Goal: Task Accomplishment & Management: Use online tool/utility

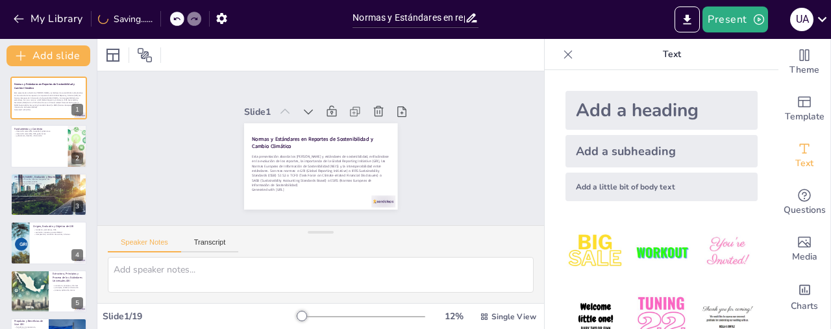
click at [461, 101] on div "Slide 1 Normas y Estándares en Reportes de Sostenibilidad y Cambio Climático Es…" at bounding box center [320, 148] width 446 height 154
click at [465, 105] on div "Slide 1 Normas y Estándares en Reportes de Sostenibilidad y Cambio Climático Es…" at bounding box center [320, 148] width 446 height 154
click at [466, 107] on div "Slide 1 Normas y Estándares en Reportes de Sostenibilidad y Cambio Climático Es…" at bounding box center [320, 148] width 446 height 154
click at [38, 151] on div at bounding box center [49, 147] width 78 height 44
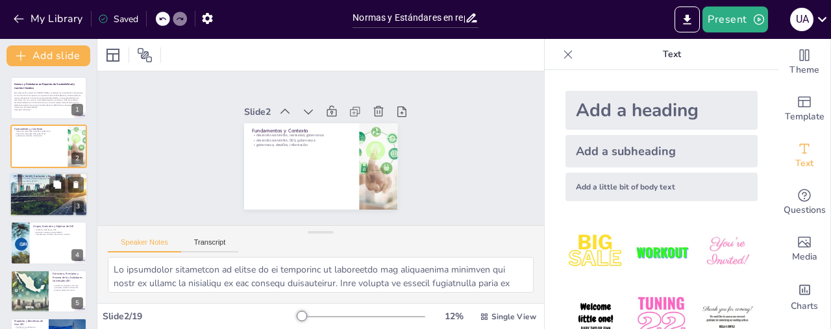
click at [31, 193] on div at bounding box center [49, 195] width 78 height 52
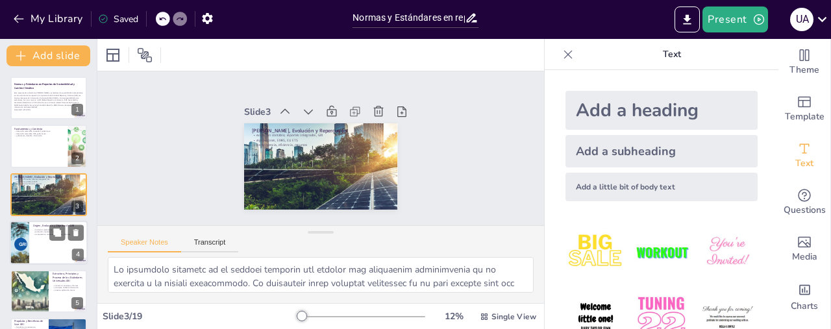
click at [36, 247] on div at bounding box center [49, 243] width 78 height 44
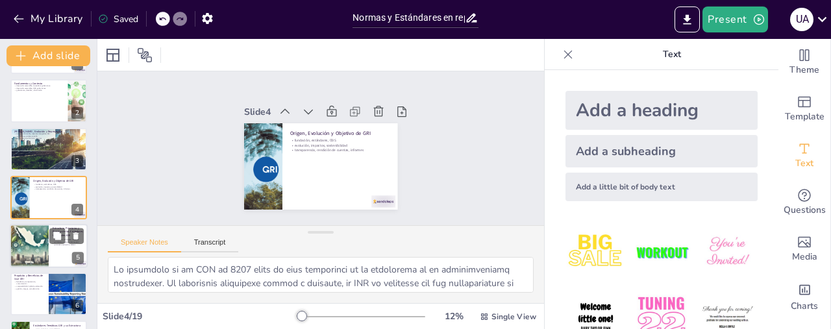
click at [55, 258] on div at bounding box center [49, 246] width 78 height 44
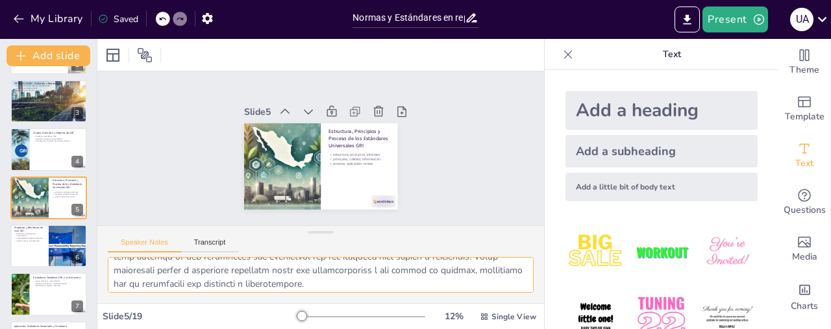
scroll to position [166, 0]
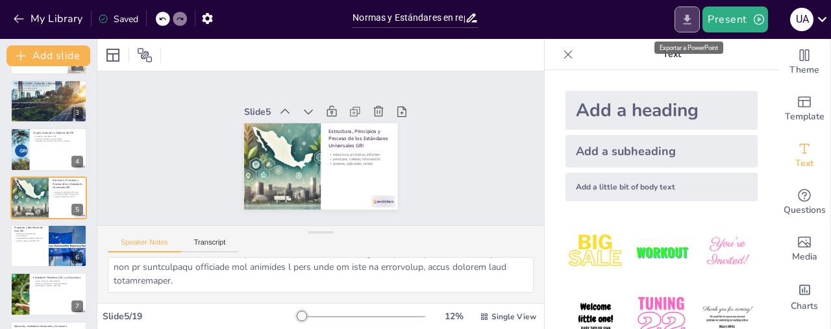
click at [687, 23] on icon "Export to PowerPoint" at bounding box center [687, 20] width 14 height 14
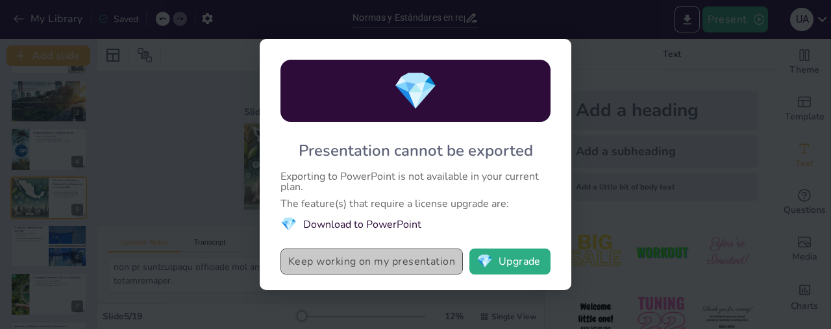
click at [395, 264] on button "Keep working on my presentation" at bounding box center [371, 262] width 182 height 26
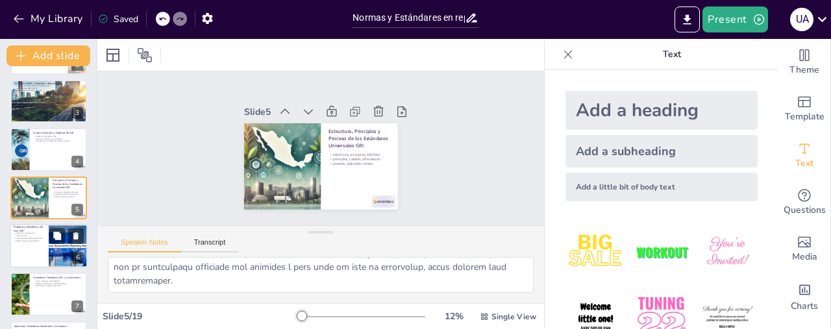
click at [32, 252] on div at bounding box center [49, 246] width 78 height 44
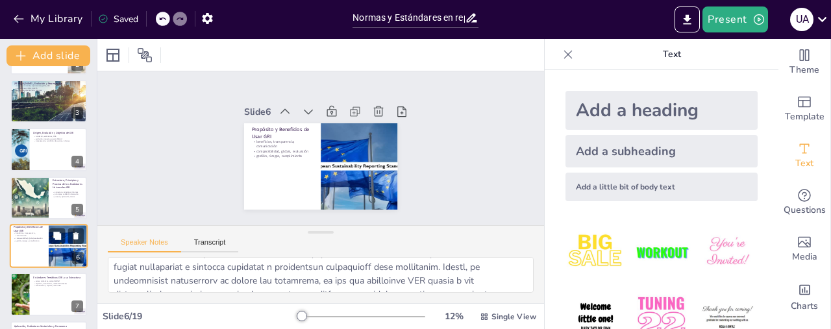
scroll to position [141, 0]
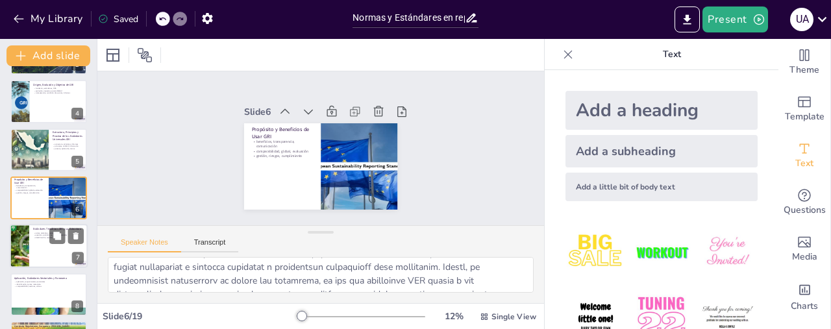
click at [53, 254] on div at bounding box center [49, 246] width 78 height 44
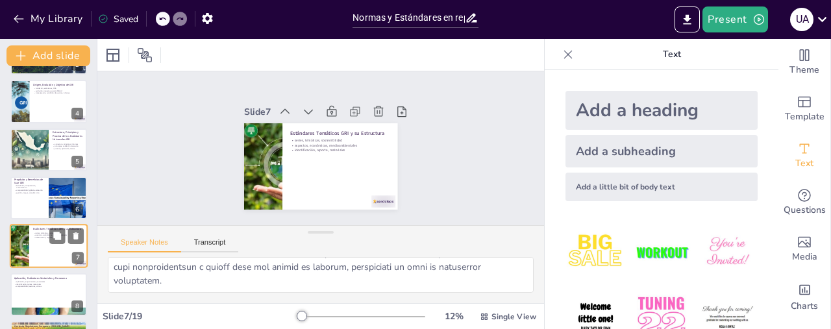
scroll to position [189, 0]
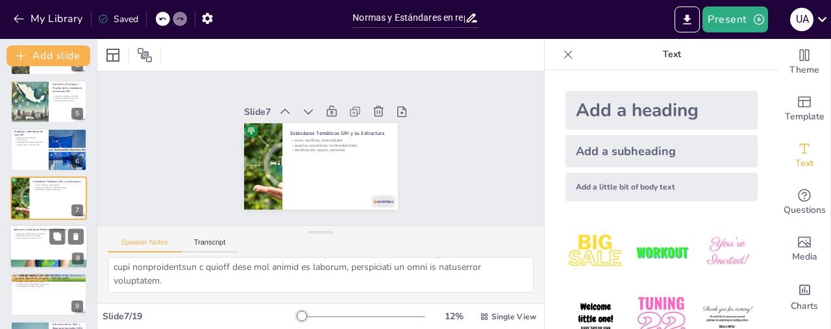
click at [32, 246] on div at bounding box center [49, 246] width 78 height 44
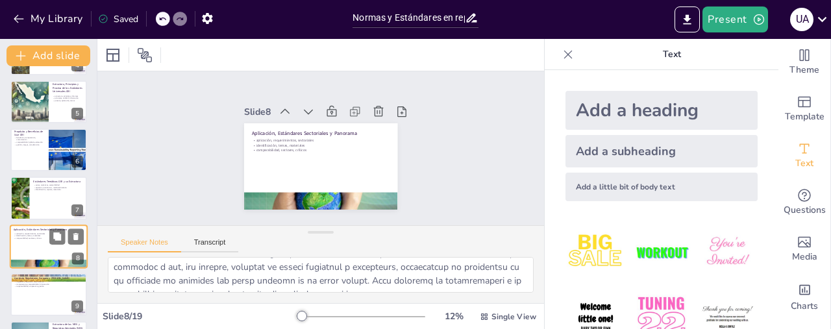
scroll to position [238, 0]
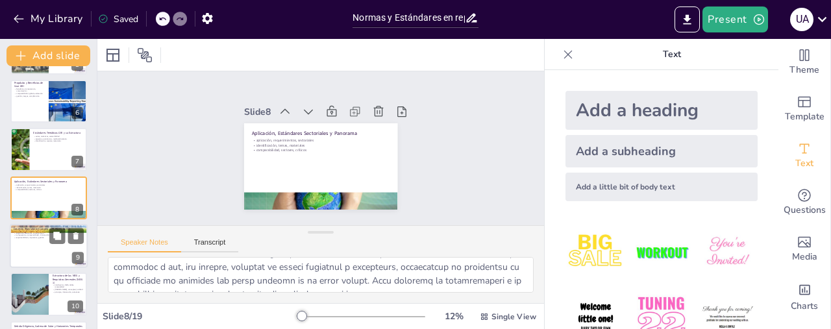
click at [45, 255] on div at bounding box center [49, 246] width 78 height 44
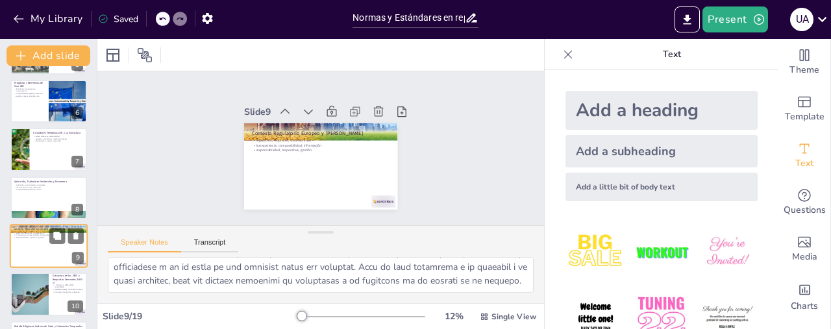
scroll to position [287, 0]
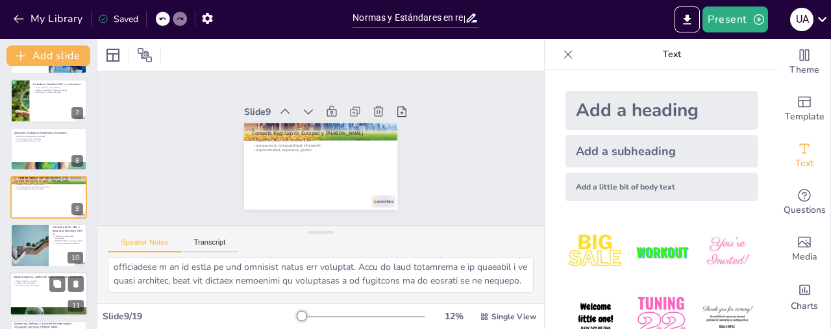
click at [38, 297] on div at bounding box center [49, 294] width 78 height 44
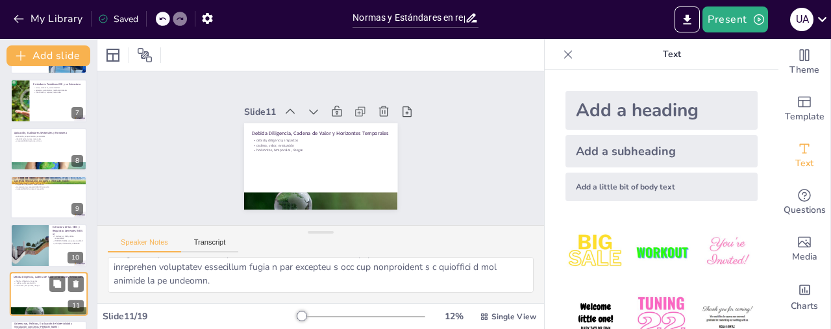
scroll to position [383, 0]
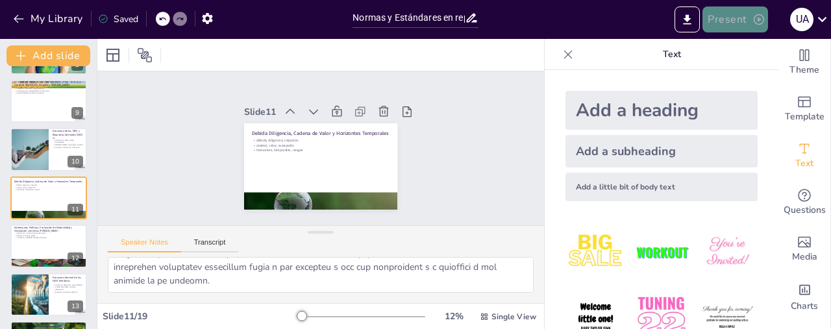
click at [737, 21] on button "Present" at bounding box center [734, 19] width 65 height 26
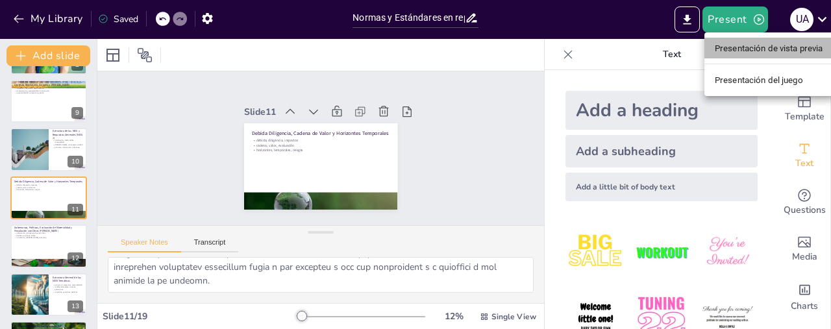
click at [761, 47] on font "Presentación de vista previa" at bounding box center [768, 48] width 108 height 10
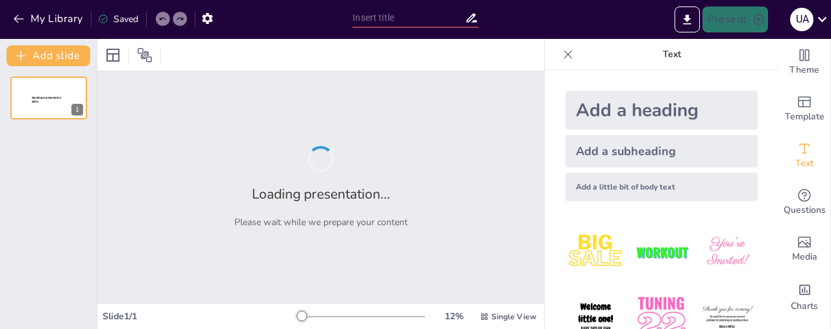
type input "Normas y Estándares en reportes de sostenibilidad y cambio climático"
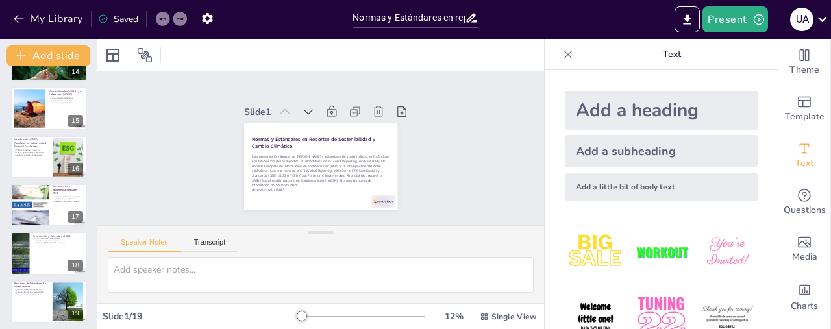
scroll to position [670, 0]
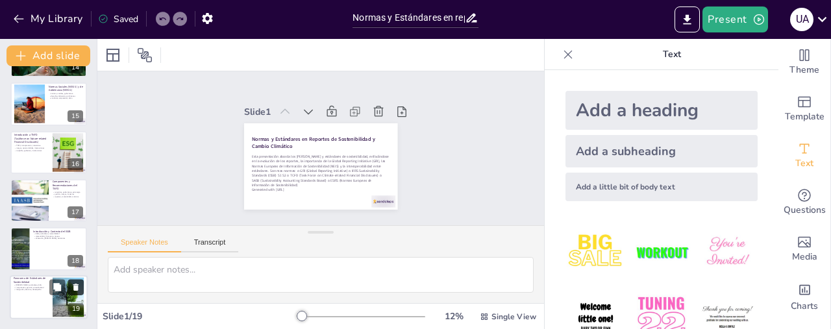
click at [72, 287] on icon at bounding box center [75, 286] width 9 height 9
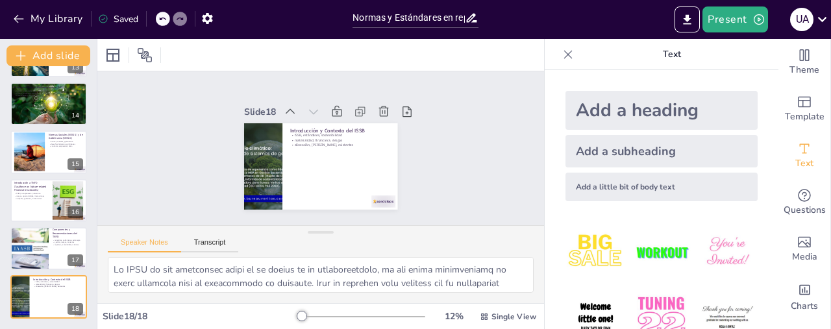
scroll to position [621, 0]
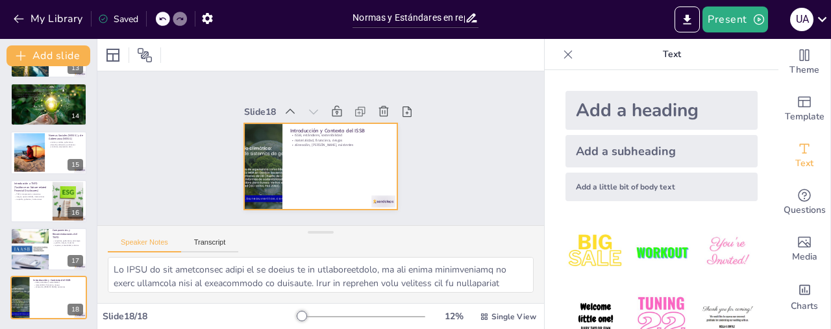
click at [317, 150] on div at bounding box center [319, 166] width 162 height 102
click at [37, 252] on div at bounding box center [29, 249] width 78 height 44
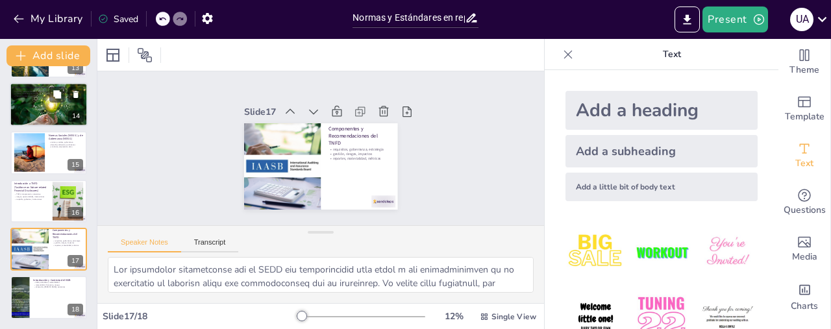
click at [38, 106] on div at bounding box center [49, 105] width 78 height 46
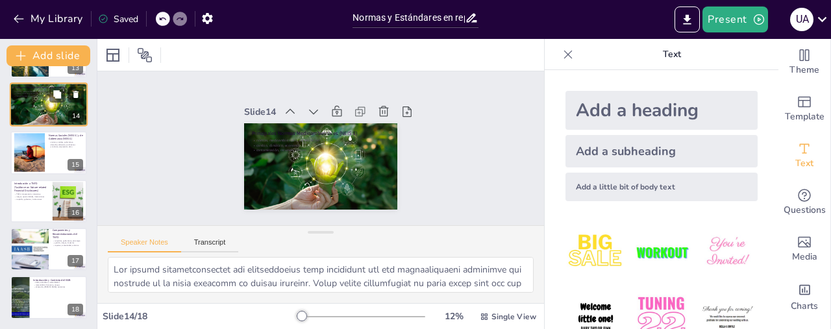
scroll to position [527, 0]
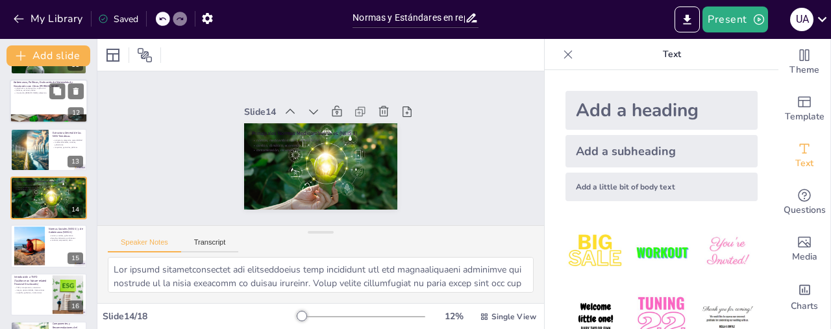
click at [16, 101] on div at bounding box center [49, 101] width 78 height 44
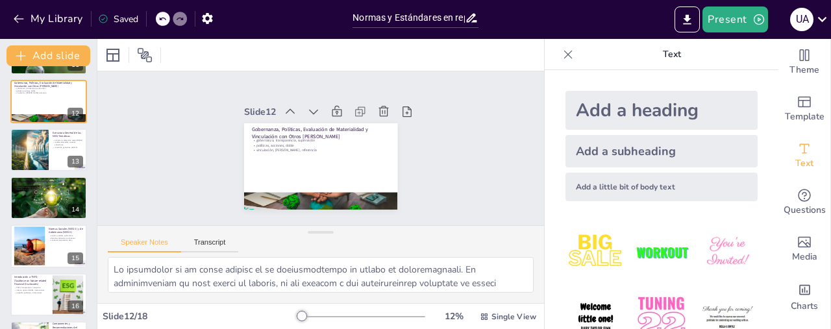
scroll to position [431, 0]
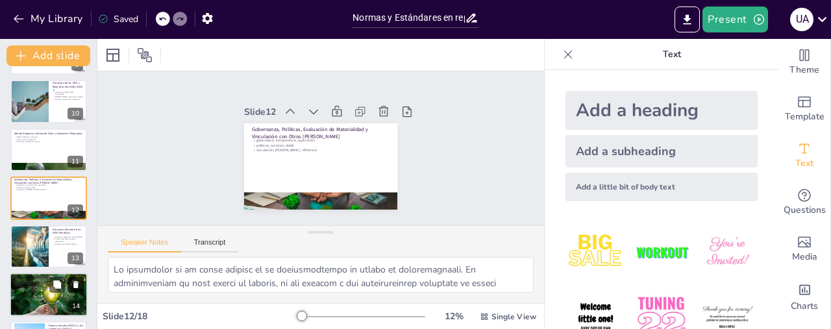
click at [73, 282] on icon at bounding box center [75, 284] width 9 height 9
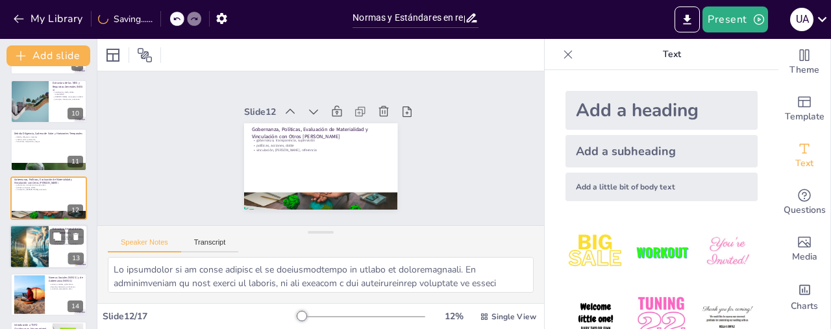
click at [28, 246] on div at bounding box center [29, 246] width 77 height 44
type textarea "La estructura de las NEIS es esencial para guiar a las organizaciones en la ela…"
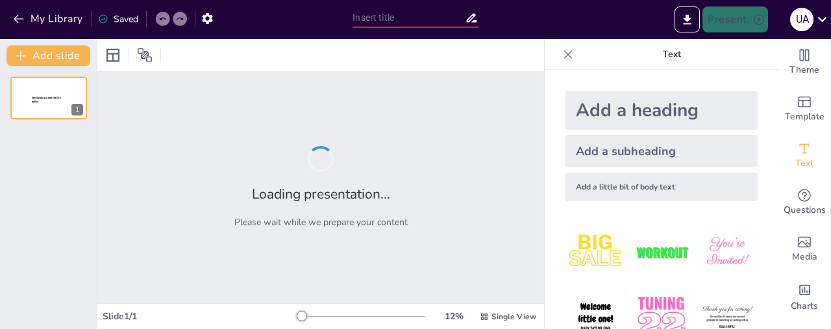
type input "Normas y Estándares en reportes de sostenibilidad y cambio climático"
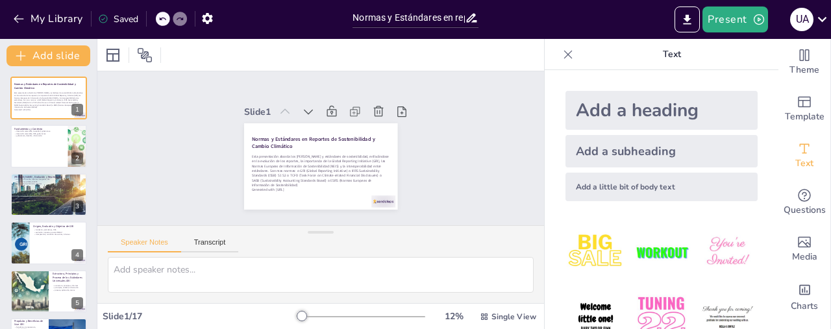
click at [129, 20] on div "Saved" at bounding box center [118, 19] width 40 height 12
click at [47, 16] on button "My Library" at bounding box center [49, 18] width 79 height 21
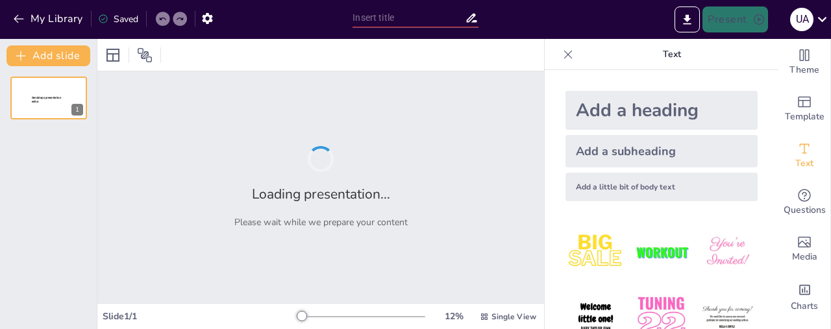
type input "Imported Presentacion_Sostenibilidad.pptx"
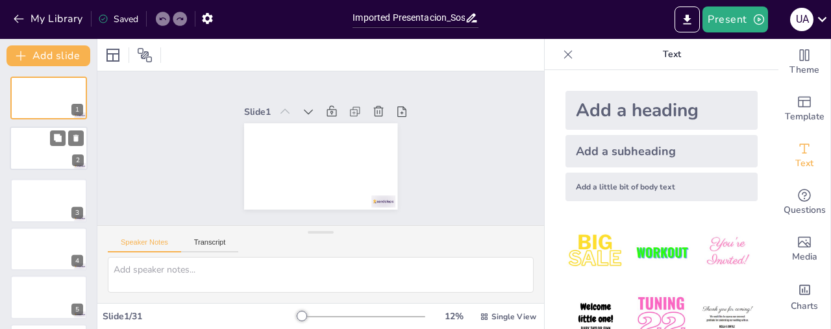
drag, startPoint x: 47, startPoint y: 154, endPoint x: 45, endPoint y: 163, distance: 9.3
click at [45, 163] on div at bounding box center [48, 148] width 77 height 43
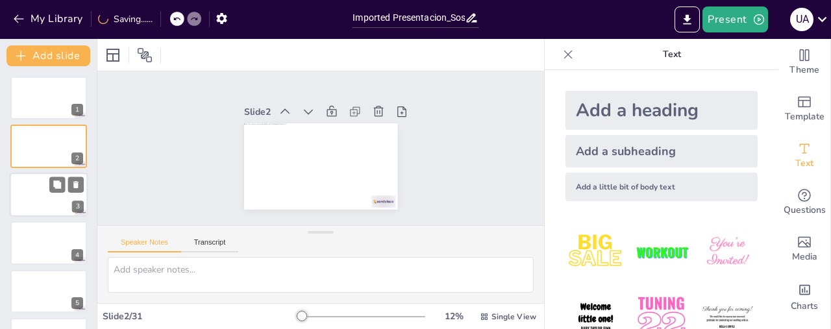
click at [49, 193] on div at bounding box center [49, 195] width 78 height 44
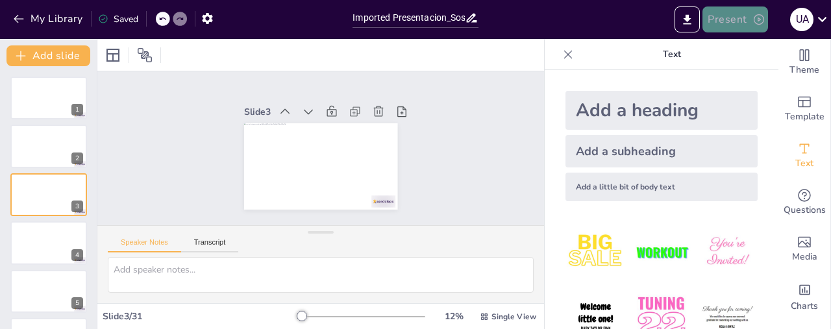
click at [725, 19] on button "Present" at bounding box center [734, 19] width 65 height 26
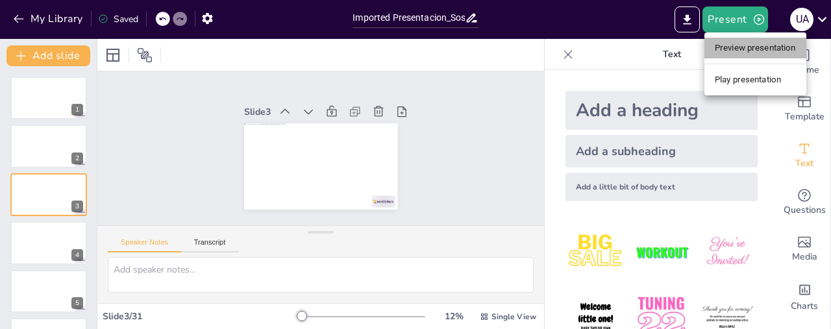
click at [745, 45] on li "Preview presentation" at bounding box center [755, 48] width 102 height 21
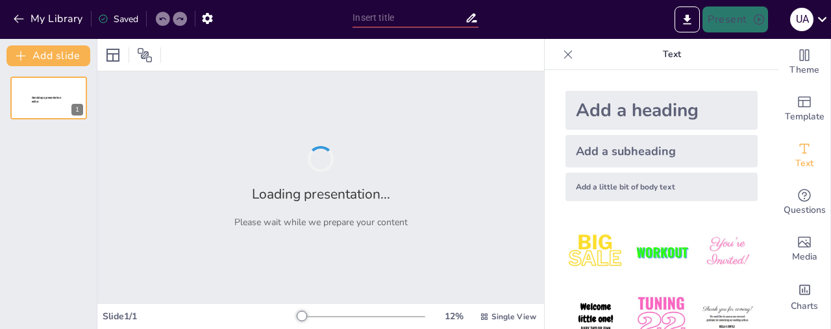
type input "Imported Presentacion_Sostenibilidad.pptx"
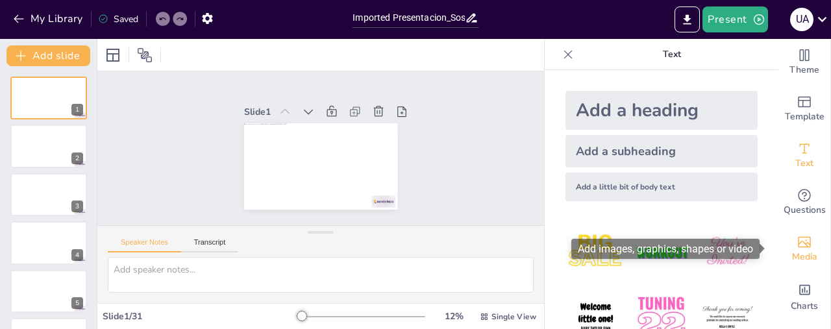
click at [799, 244] on icon "Add images, graphics, shapes or video" at bounding box center [803, 242] width 13 height 11
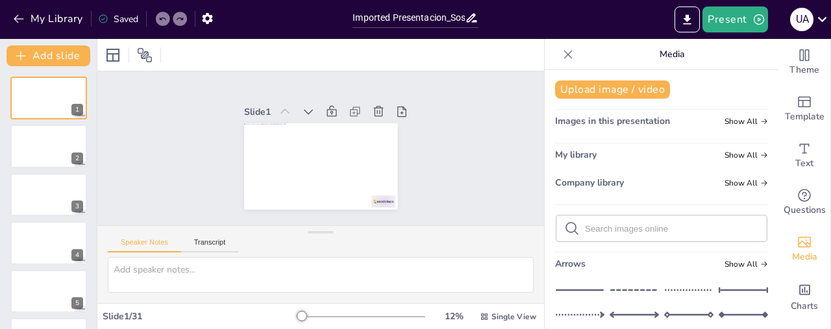
click at [610, 120] on span "Images in this presentation" at bounding box center [612, 121] width 115 height 12
click at [724, 123] on span "Show All" at bounding box center [745, 121] width 43 height 9
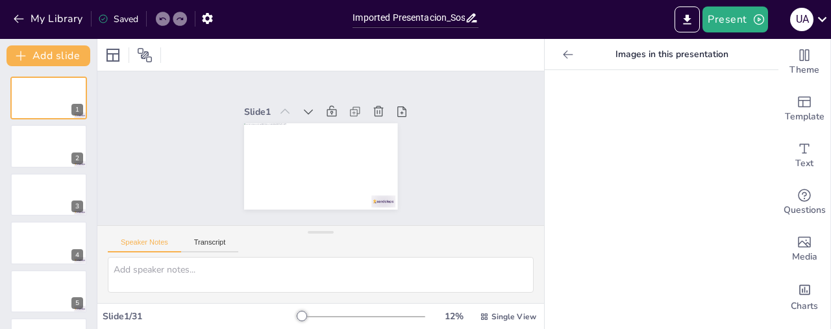
click at [561, 49] on icon at bounding box center [567, 54] width 13 height 13
